Goal: Task Accomplishment & Management: Complete application form

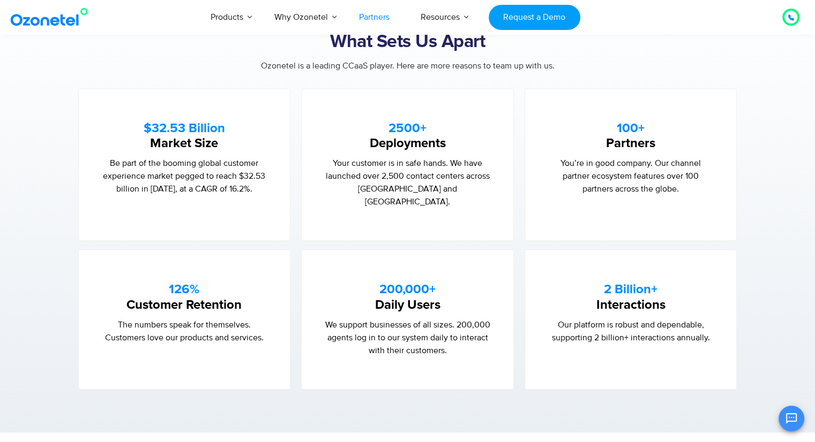
scroll to position [529, 0]
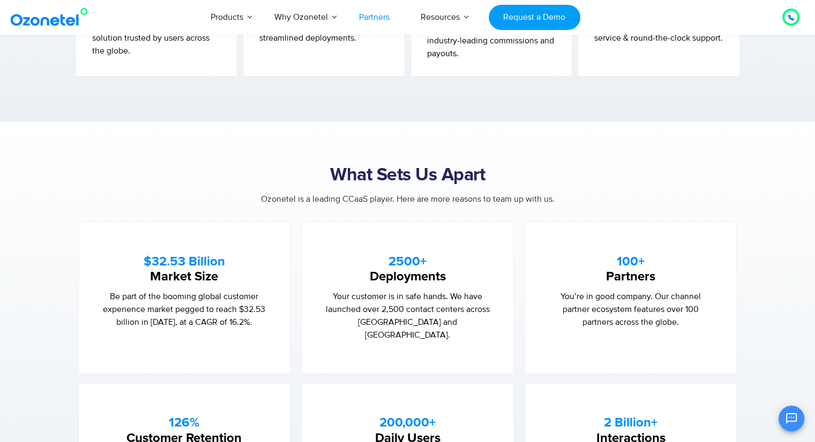
click at [629, 257] on strong "100+" at bounding box center [630, 261] width 28 height 13
click at [629, 265] on strong "100+" at bounding box center [630, 261] width 28 height 13
click at [628, 293] on p "You’re in good company. Our channel partner ecosystem features over 100 partner…" at bounding box center [630, 309] width 169 height 39
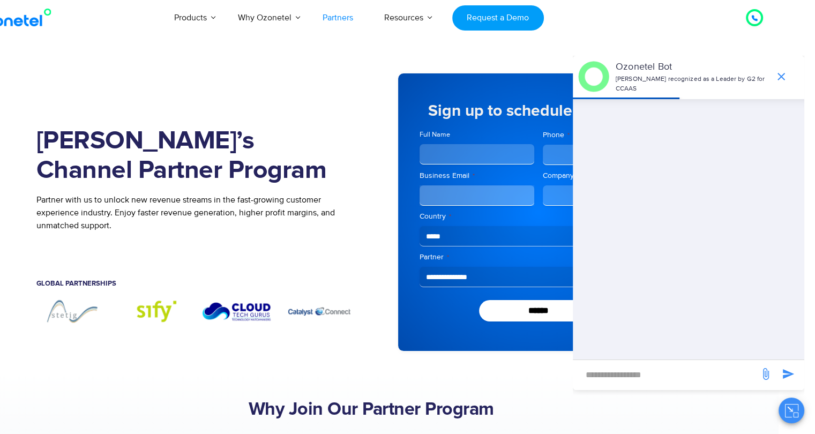
scroll to position [0, 0]
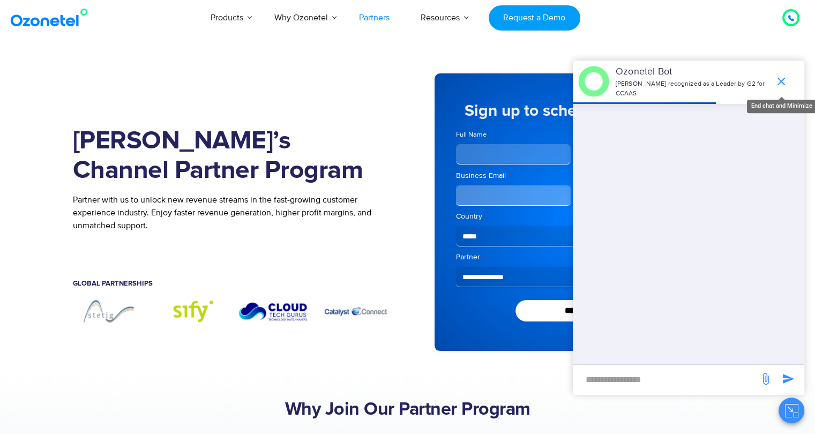
click at [784, 78] on icon "end chat or minimize" at bounding box center [780, 81] width 13 height 13
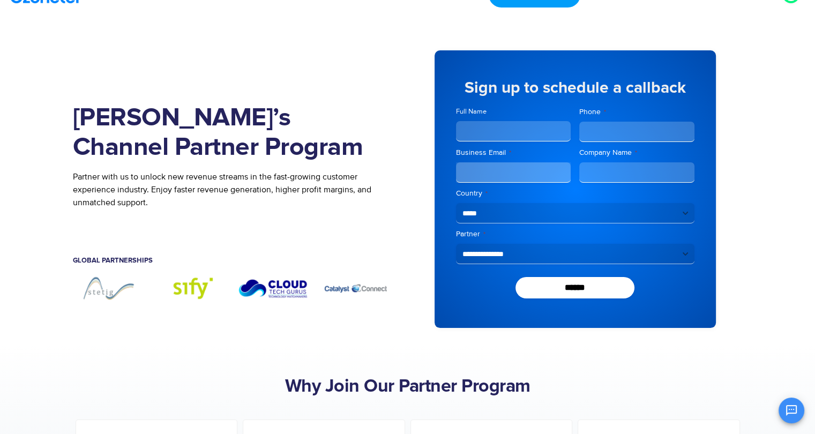
scroll to position [24, 0]
drag, startPoint x: 187, startPoint y: 111, endPoint x: 288, endPoint y: 140, distance: 104.8
click at [288, 140] on h1 "Join Ozonetel’s Channel Partner Program" at bounding box center [232, 132] width 319 height 59
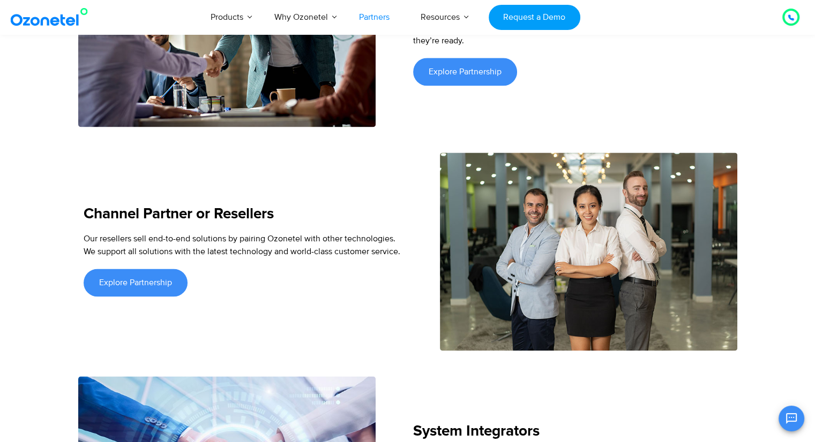
scroll to position [1463, 0]
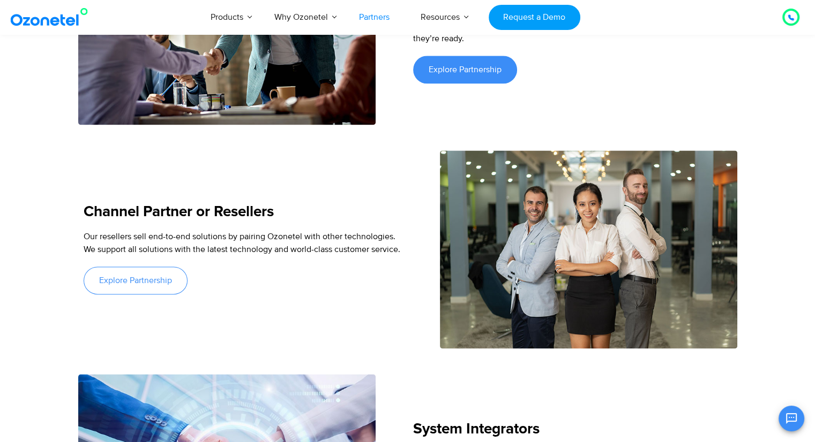
click at [131, 276] on span "Explore Partnership" at bounding box center [135, 280] width 73 height 9
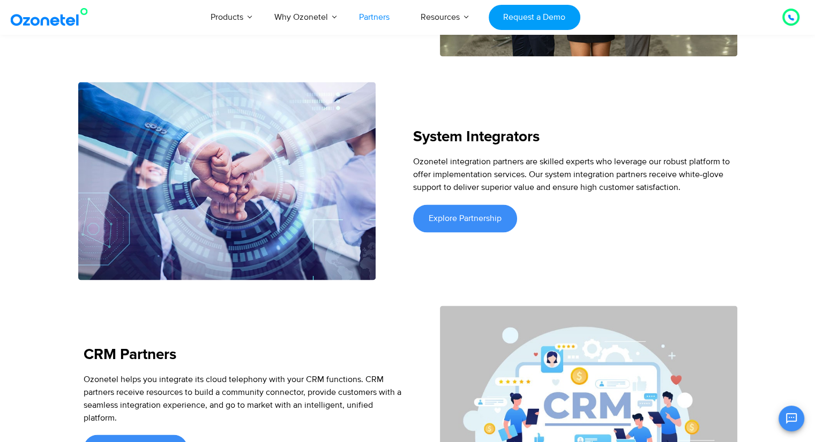
scroll to position [1756, 0]
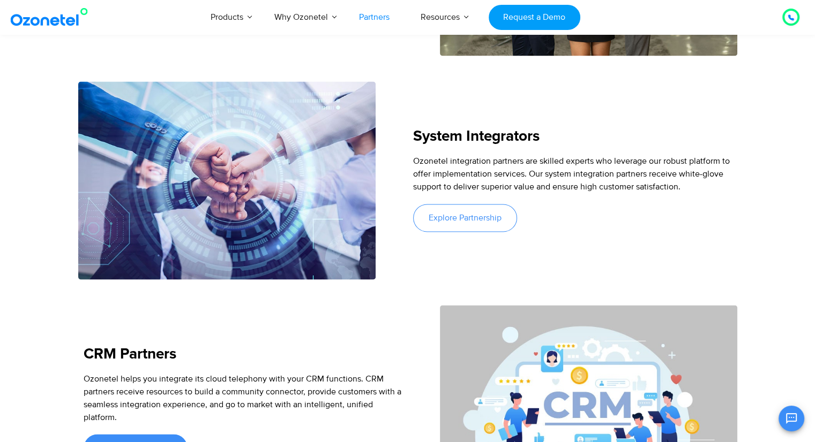
click at [449, 214] on span "Explore Partnership" at bounding box center [464, 218] width 73 height 9
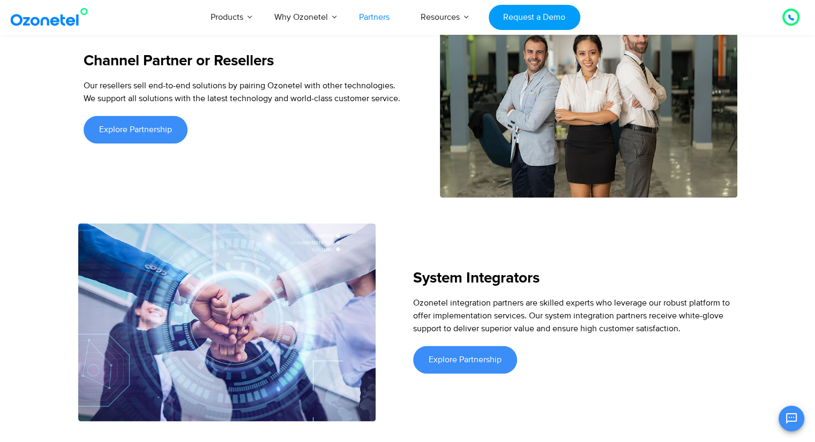
scroll to position [1613, 0]
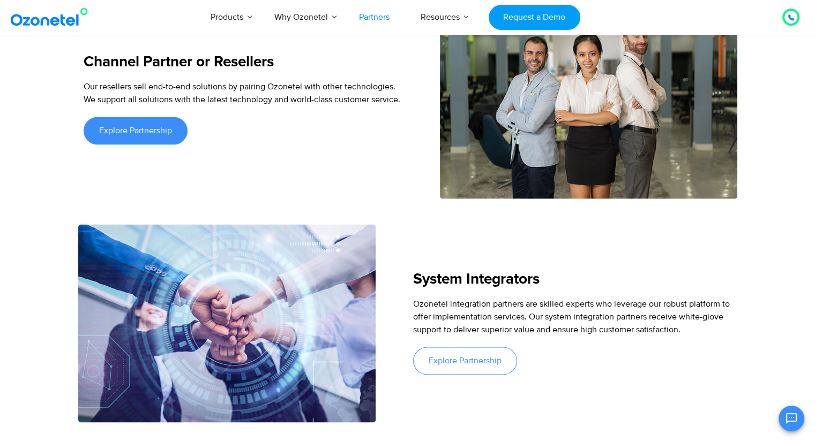
click at [435, 353] on link "Explore Partnership" at bounding box center [465, 361] width 104 height 28
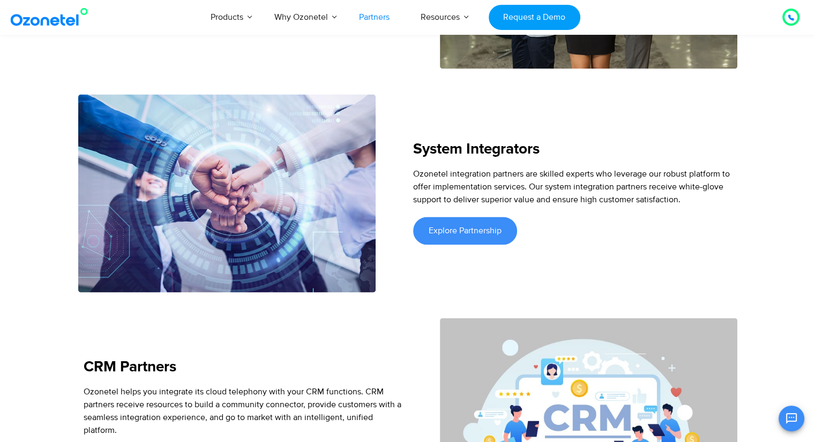
scroll to position [1760, 0]
